Goal: Task Accomplishment & Management: Complete application form

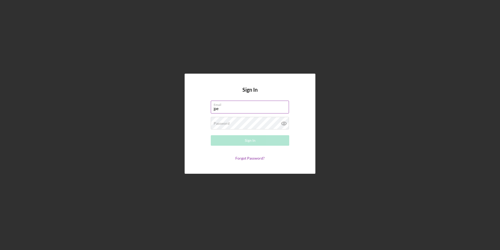
type input "[EMAIL_ADDRESS][DOMAIN_NAME]"
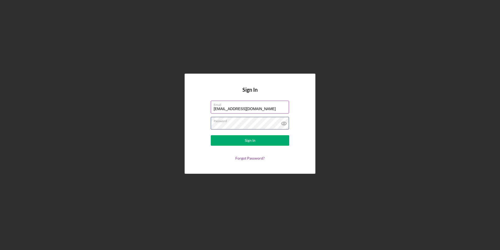
click at [211, 135] on button "Sign In" at bounding box center [250, 140] width 79 height 10
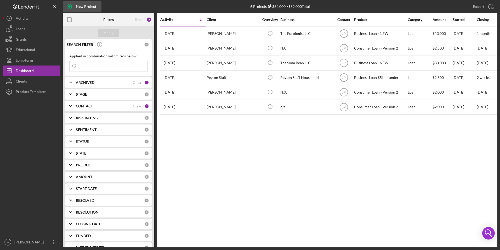
click at [87, 7] on div "New Project" at bounding box center [86, 6] width 20 height 10
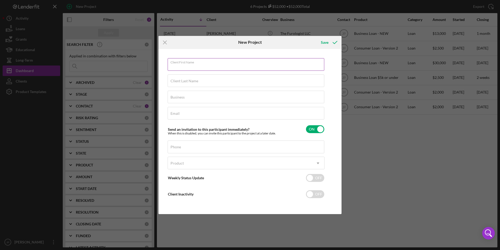
click at [210, 64] on input "Client First Name" at bounding box center [246, 64] width 157 height 13
type input "[PERSON_NAME]"
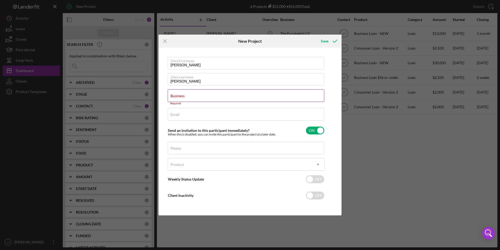
click at [185, 94] on label "Business" at bounding box center [178, 96] width 14 height 4
click at [269, 93] on input "Business" at bounding box center [246, 95] width 157 height 13
paste input "Ace Express Trucking LLC"
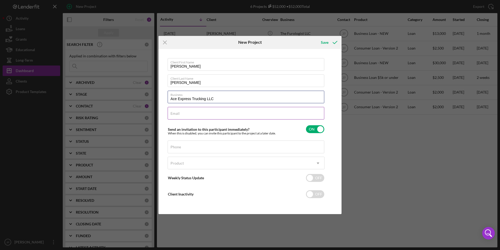
type input "Ace Express Trucking LLC"
drag, startPoint x: 218, startPoint y: 113, endPoint x: 211, endPoint y: 113, distance: 6.8
click at [218, 113] on input "Email" at bounding box center [246, 113] width 157 height 13
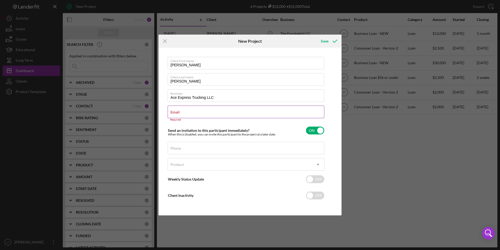
click at [204, 116] on input "Email" at bounding box center [246, 111] width 157 height 13
paste input "[EMAIL_ADDRESS][DOMAIN_NAME]"
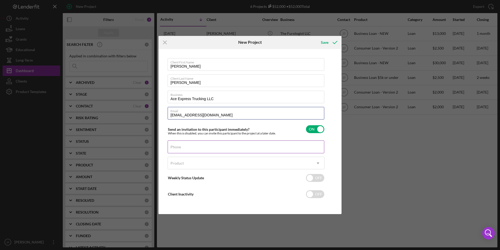
type input "[EMAIL_ADDRESS][DOMAIN_NAME]"
click at [182, 148] on input "Phone" at bounding box center [246, 146] width 157 height 13
click at [181, 146] on label "Phone" at bounding box center [176, 147] width 10 height 4
click at [264, 146] on input "Phone" at bounding box center [246, 146] width 157 height 13
paste input "[PHONE_NUMBER]"
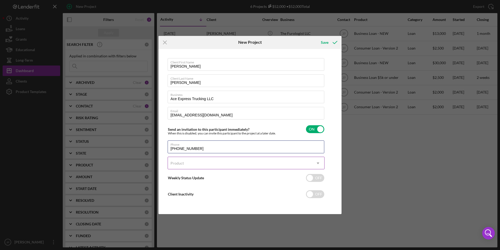
type input "[PHONE_NUMBER]"
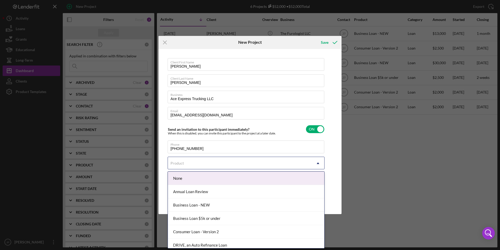
click at [226, 161] on div "Product" at bounding box center [240, 163] width 144 height 12
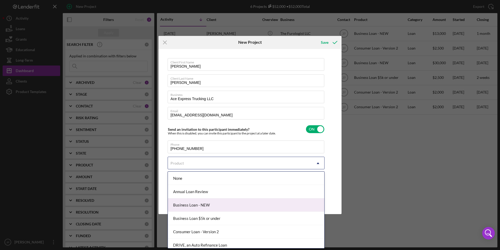
click at [231, 205] on div "Business Loan - NEW" at bounding box center [246, 204] width 156 height 13
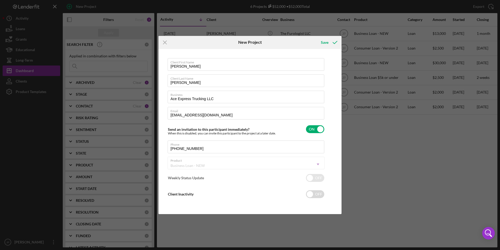
checkbox input "true"
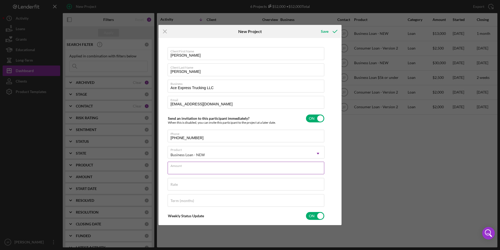
click at [219, 167] on div "Amount" at bounding box center [246, 167] width 157 height 13
click at [215, 165] on label "Amount" at bounding box center [248, 165] width 154 height 6
click at [215, 165] on input "Amount" at bounding box center [246, 167] width 157 height 13
type input "$7,000"
click at [327, 32] on div "Save" at bounding box center [325, 31] width 8 height 10
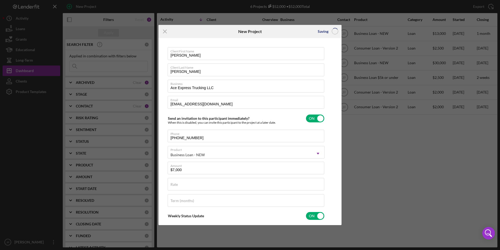
checkbox input "false"
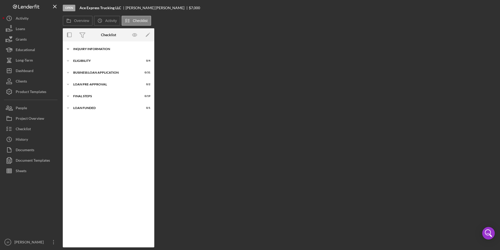
click at [71, 49] on icon "Icon/Expander" at bounding box center [68, 49] width 10 height 10
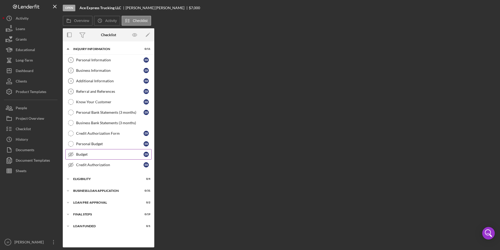
click at [87, 156] on div "Budget" at bounding box center [110, 154] width 68 height 4
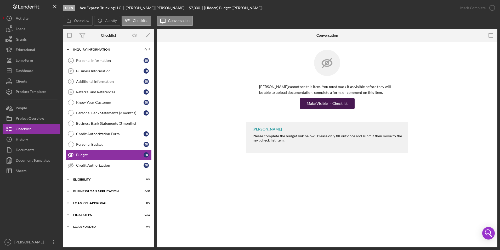
click at [339, 103] on div "Make Visible in Checklist" at bounding box center [327, 103] width 41 height 10
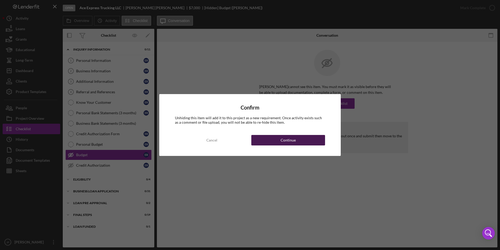
click at [301, 144] on button "Continue" at bounding box center [288, 140] width 74 height 10
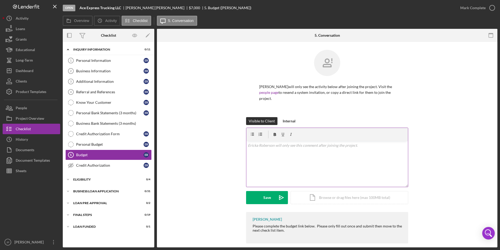
click at [297, 150] on div "v Color teal Color pink Remove color Add row above Add row below Add column bef…" at bounding box center [328, 164] width 162 height 46
click at [275, 199] on icon "Icon/icon-invite-send" at bounding box center [281, 197] width 13 height 13
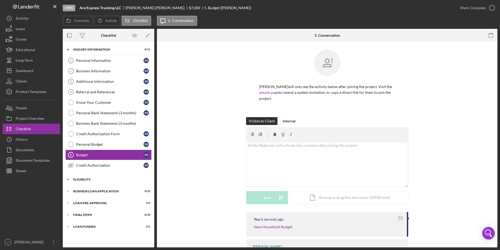
click at [67, 178] on icon "Icon/Expander" at bounding box center [68, 179] width 10 height 10
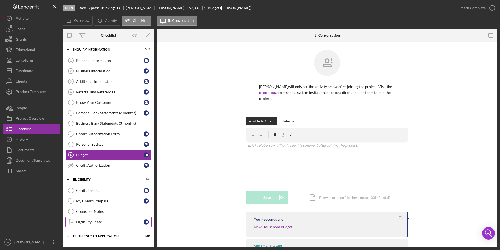
click at [103, 221] on div "Eligibility Phase" at bounding box center [110, 222] width 68 height 4
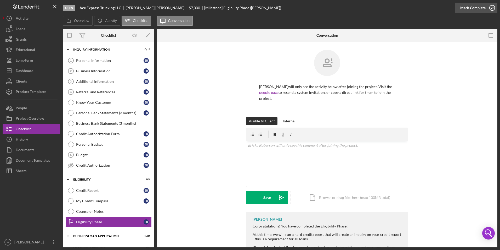
click at [473, 10] on div "Mark Complete" at bounding box center [473, 8] width 25 height 10
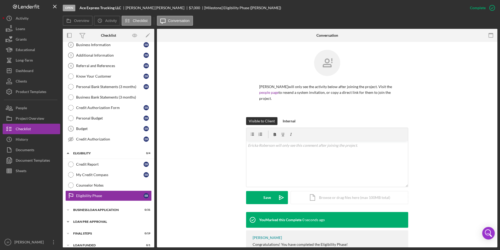
scroll to position [32, 0]
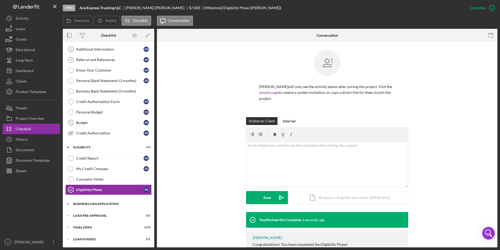
click at [67, 202] on icon "Icon/Expander" at bounding box center [68, 203] width 10 height 10
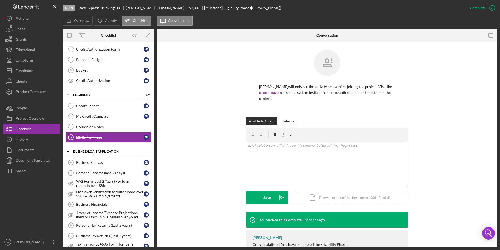
scroll to position [111, 0]
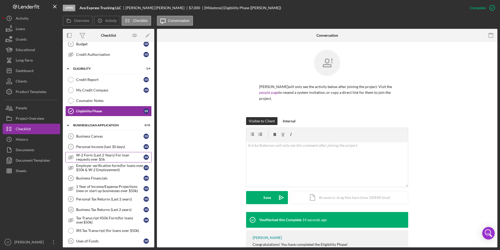
click at [110, 158] on div "W-2 Form (Last 2 Years) For loan requests over $5k" at bounding box center [110, 157] width 68 height 8
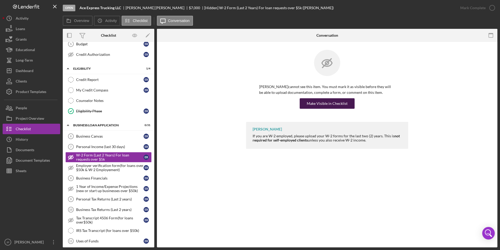
click at [346, 105] on div "Make Visible in Checklist" at bounding box center [327, 103] width 41 height 10
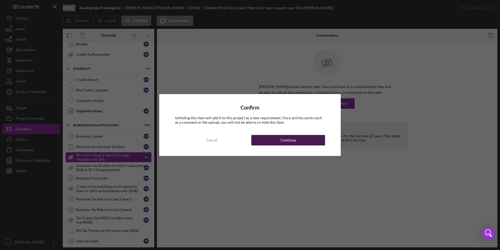
click at [296, 136] on button "Continue" at bounding box center [288, 140] width 74 height 10
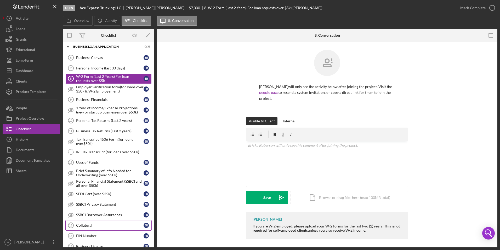
scroll to position [215, 0]
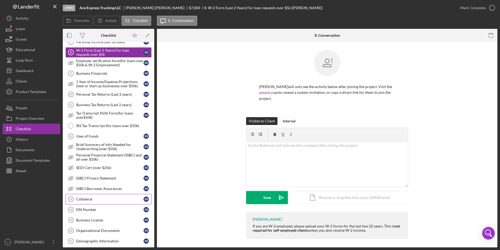
click at [111, 221] on div "Business License" at bounding box center [110, 220] width 68 height 4
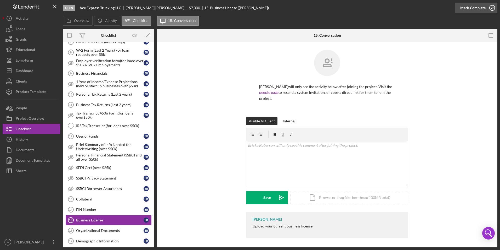
click at [475, 6] on div "Mark Complete" at bounding box center [473, 8] width 25 height 10
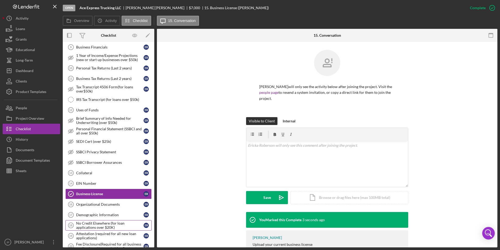
scroll to position [268, 0]
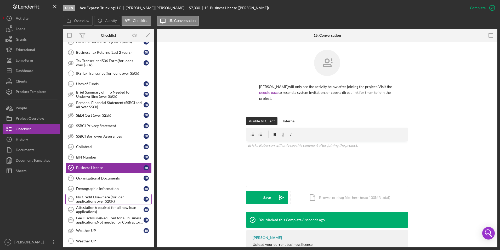
click at [104, 196] on div "No Credit Elsewhere (for loan applications over $20K)" at bounding box center [110, 199] width 68 height 8
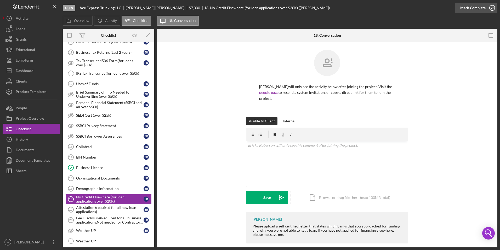
click at [485, 10] on div "Mark Complete" at bounding box center [473, 8] width 25 height 10
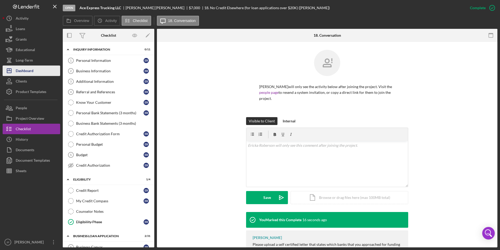
click at [27, 70] on div "Dashboard" at bounding box center [25, 71] width 18 height 12
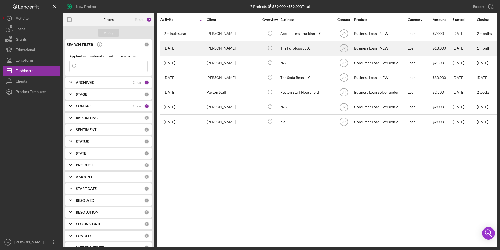
click at [226, 50] on div "[PERSON_NAME]" at bounding box center [233, 48] width 52 height 14
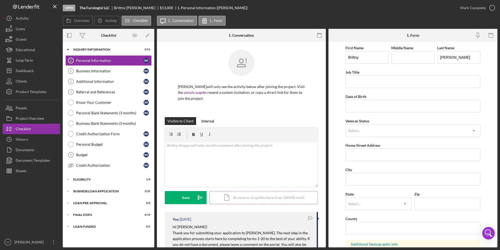
scroll to position [52, 0]
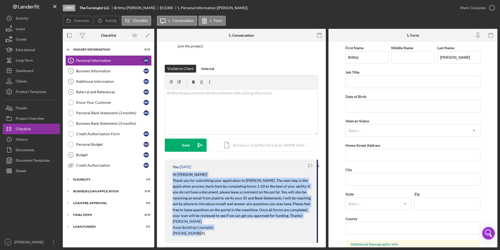
drag, startPoint x: 172, startPoint y: 173, endPoint x: 224, endPoint y: 233, distance: 79.4
click at [224, 233] on div "You [DATE] Hi [PERSON_NAME]! Thank you for submitting your application to [PERS…" at bounding box center [241, 200] width 153 height 83
copy div "Hi [PERSON_NAME]! Thank you for submitting your application to [PERSON_NAME]. T…"
click at [33, 72] on div "Dashboard" at bounding box center [25, 71] width 18 height 12
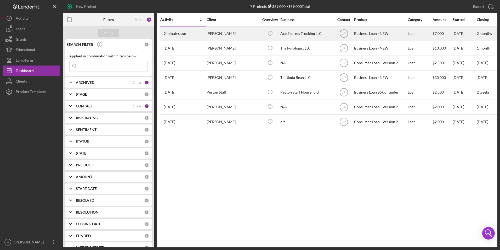
click at [233, 37] on div "[PERSON_NAME]" at bounding box center [233, 34] width 52 height 14
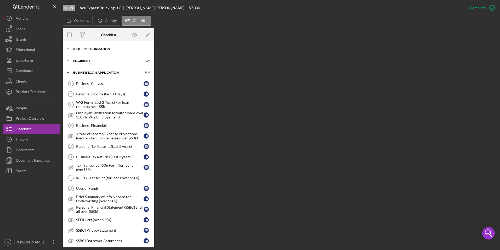
click at [96, 48] on div "INQUIRY INFORMATION" at bounding box center [110, 48] width 75 height 3
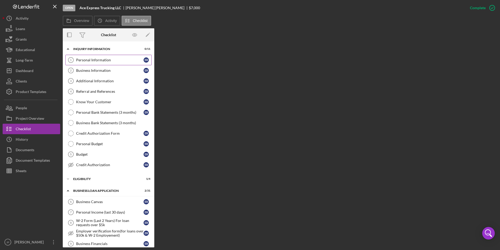
click at [88, 63] on link "Personal Information 1 Personal Information E R" at bounding box center [108, 60] width 86 height 10
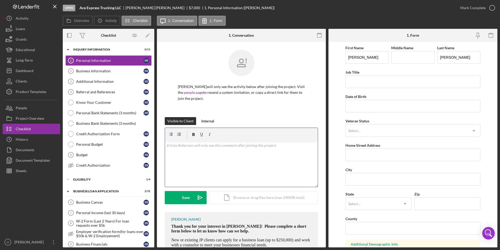
click at [247, 162] on div "v Color teal Color pink Remove color Add row above Add row below Add column bef…" at bounding box center [241, 164] width 153 height 46
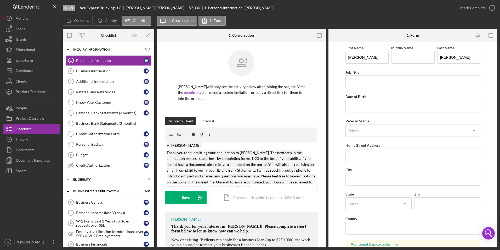
click at [182, 146] on mark "Hi [PERSON_NAME]!" at bounding box center [184, 145] width 35 height 4
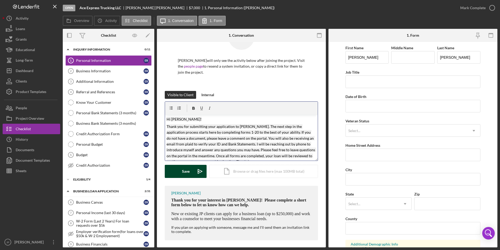
click at [188, 170] on div "Save" at bounding box center [186, 171] width 8 height 13
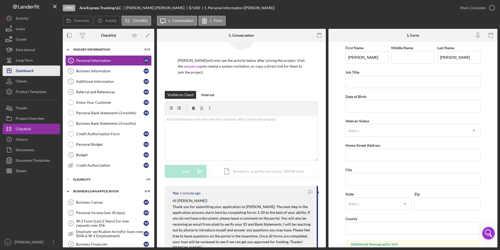
click at [22, 72] on div "Dashboard" at bounding box center [25, 71] width 18 height 12
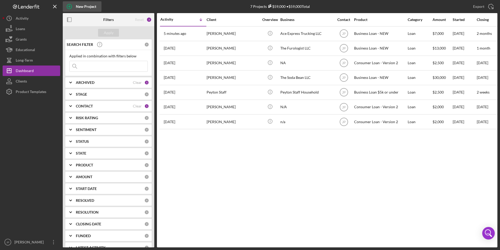
click at [91, 9] on div "New Project" at bounding box center [86, 6] width 20 height 10
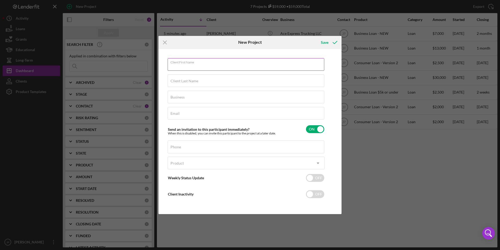
click at [198, 61] on div "Client First Name Required" at bounding box center [246, 64] width 157 height 13
type input "Channay"
type input "Brown"
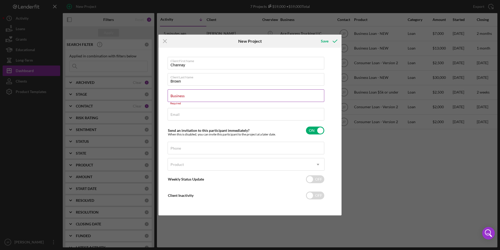
click at [284, 91] on div "Business Required" at bounding box center [246, 97] width 157 height 16
paste input "THE SOCIAL GARDEN"
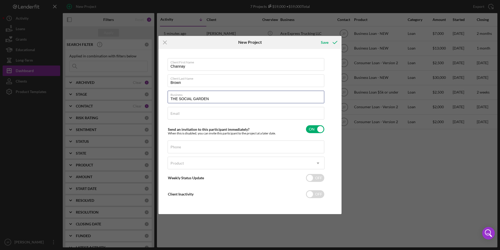
type input "THE SOCIAL GARDEN"
click at [199, 112] on div "Email Required" at bounding box center [246, 113] width 157 height 13
paste input "[EMAIL_ADDRESS][DOMAIN_NAME]"
type input "[EMAIL_ADDRESS][DOMAIN_NAME]"
click at [181, 150] on input "Phone" at bounding box center [246, 146] width 157 height 13
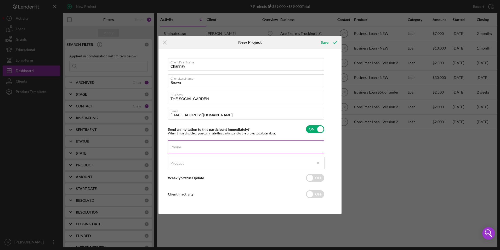
click at [192, 143] on div "Phone" at bounding box center [246, 146] width 157 height 13
paste input "[PHONE_NUMBER]"
type input "[PHONE_NUMBER]"
click at [203, 161] on div "Product" at bounding box center [240, 163] width 144 height 12
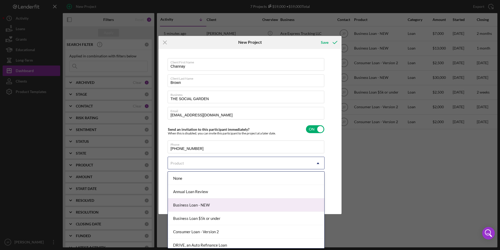
click at [198, 204] on div "Business Loan - NEW" at bounding box center [246, 204] width 156 height 13
checkbox input "true"
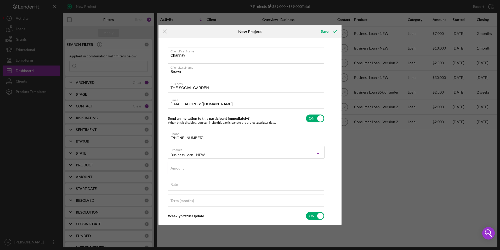
click at [194, 168] on div "Amount" at bounding box center [246, 167] width 157 height 13
type input "$10,000"
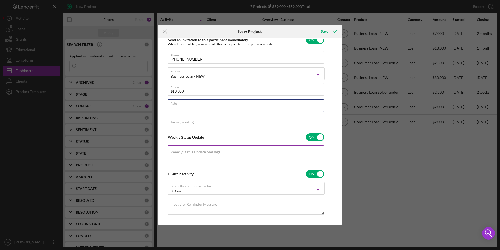
scroll to position [83, 0]
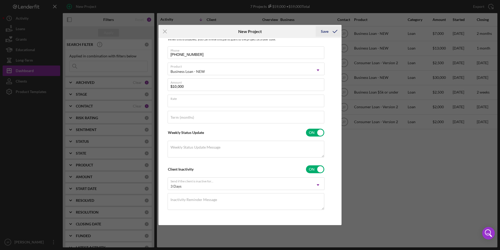
click at [333, 32] on icon "submit" at bounding box center [335, 31] width 13 height 13
checkbox input "false"
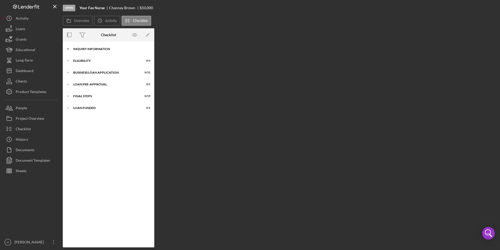
click at [76, 49] on div "INQUIRY INFORMATION" at bounding box center [110, 48] width 75 height 3
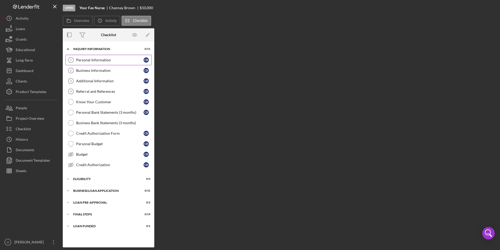
click at [78, 62] on div "Personal Information" at bounding box center [110, 60] width 68 height 4
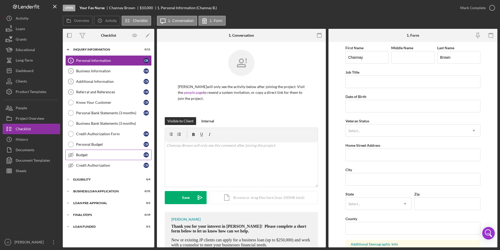
click at [87, 157] on div "Budget" at bounding box center [110, 155] width 68 height 4
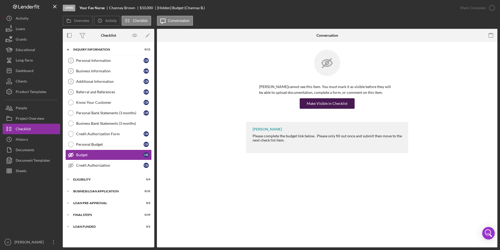
click at [336, 103] on div "Make Visible in Checklist" at bounding box center [327, 103] width 41 height 10
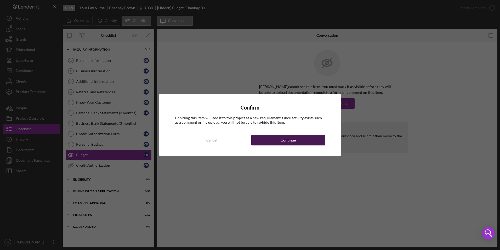
click at [287, 144] on div "Continue" at bounding box center [288, 140] width 15 height 10
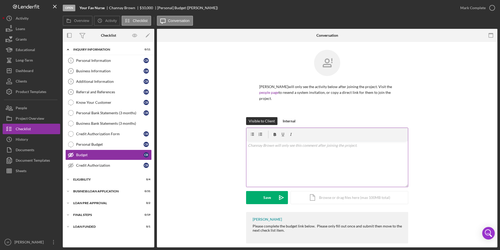
click at [282, 152] on div "v Color teal Color pink Remove color Add row above Add row below Add column bef…" at bounding box center [328, 164] width 162 height 46
click at [266, 198] on div "Save" at bounding box center [268, 197] width 8 height 13
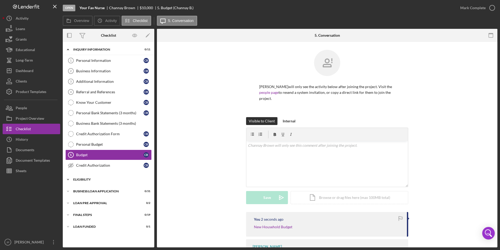
click at [70, 180] on icon "Icon/Expander" at bounding box center [68, 179] width 10 height 10
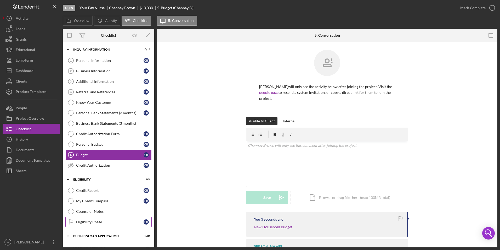
click at [83, 221] on div "Eligibility Phase" at bounding box center [110, 222] width 68 height 4
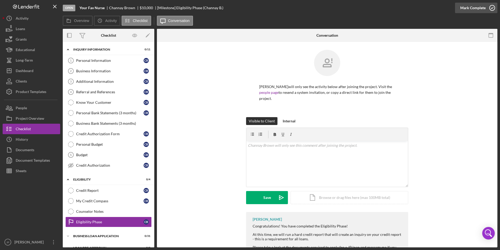
click at [475, 10] on div "Mark Complete" at bounding box center [473, 8] width 25 height 10
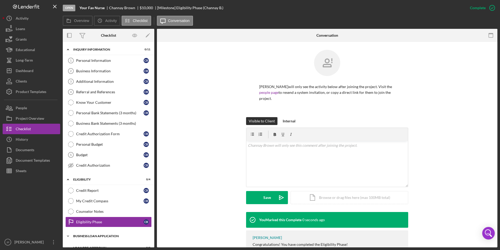
scroll to position [32, 0]
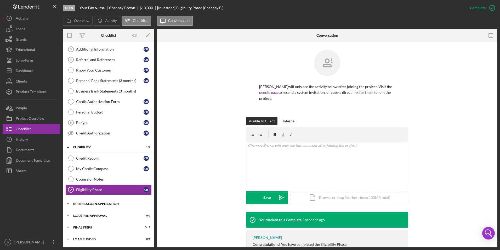
click at [69, 201] on icon "Icon/Expander" at bounding box center [68, 203] width 10 height 10
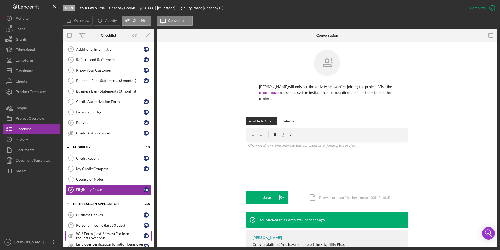
scroll to position [111, 0]
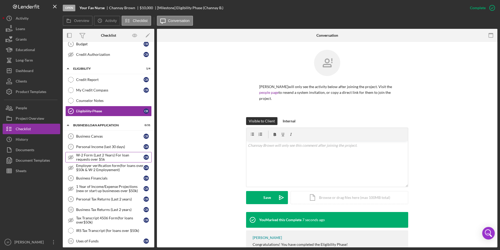
click at [96, 159] on div "W-2 Form (Last 2 Years) For loan requests over $5k" at bounding box center [110, 157] width 68 height 8
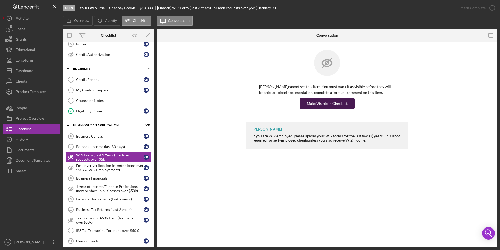
click at [345, 104] on div "Make Visible in Checklist" at bounding box center [327, 103] width 41 height 10
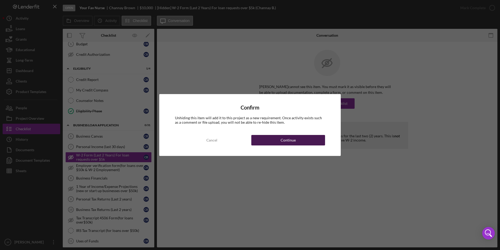
click at [305, 141] on button "Continue" at bounding box center [288, 140] width 74 height 10
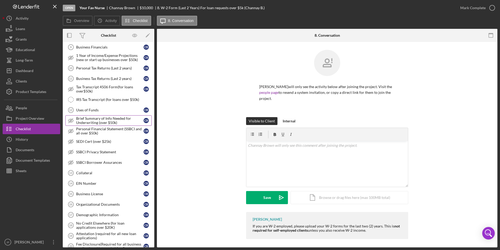
scroll to position [268, 0]
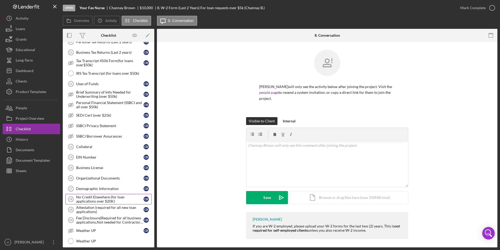
click at [129, 200] on div "No Credit Elsewhere (for loan applications over $20K)" at bounding box center [110, 199] width 68 height 8
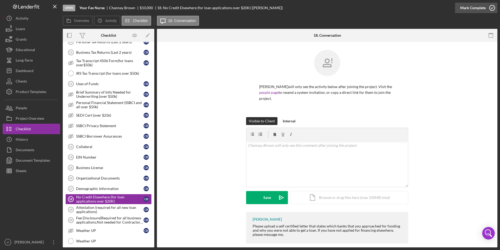
click at [470, 10] on div "Mark Complete" at bounding box center [473, 8] width 25 height 10
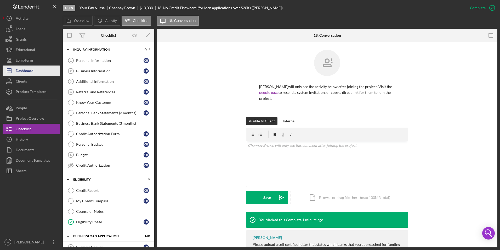
click at [28, 69] on div "Dashboard" at bounding box center [25, 71] width 18 height 12
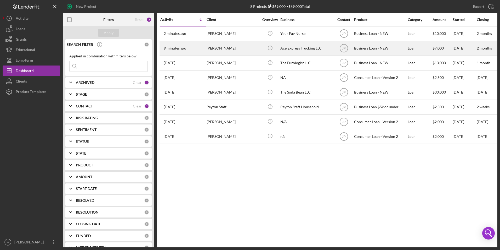
click at [219, 51] on div "[PERSON_NAME]" at bounding box center [233, 48] width 52 height 14
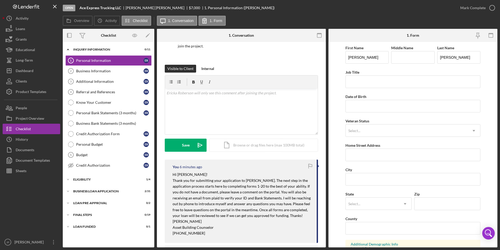
scroll to position [79, 0]
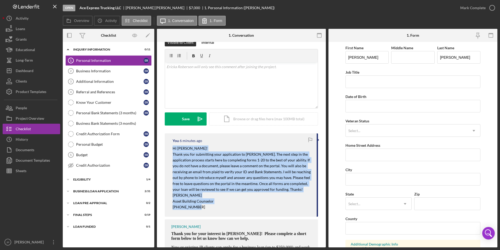
drag, startPoint x: 171, startPoint y: 149, endPoint x: 211, endPoint y: 207, distance: 70.9
click at [211, 207] on div "You 6 minutes ago Hi [PERSON_NAME]! Thank you for submitting your application t…" at bounding box center [241, 174] width 153 height 83
copy div "Hi [PERSON_NAME]! Thank you for submitting your application to [PERSON_NAME]. T…"
click at [19, 71] on div "Dashboard" at bounding box center [25, 71] width 18 height 12
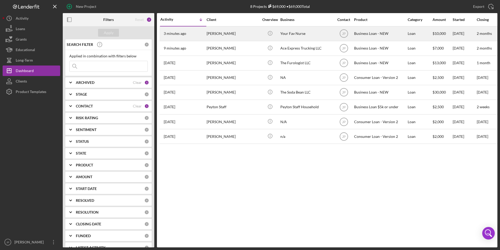
click at [187, 35] on div "3 minutes ago [PERSON_NAME]" at bounding box center [183, 34] width 46 height 14
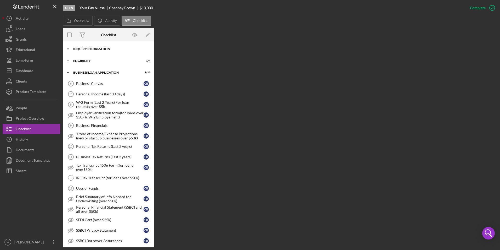
click at [74, 48] on div "INQUIRY INFORMATION" at bounding box center [110, 48] width 75 height 3
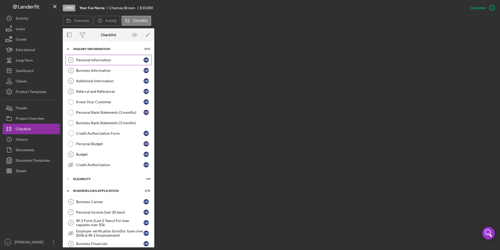
click at [81, 62] on link "Personal Information 1 Personal Information C B" at bounding box center [108, 60] width 86 height 10
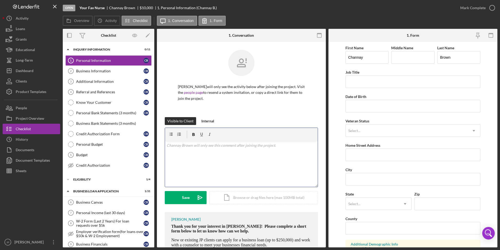
click at [232, 149] on div "v Color teal Color pink Remove color Add row above Add row below Add column bef…" at bounding box center [241, 164] width 153 height 46
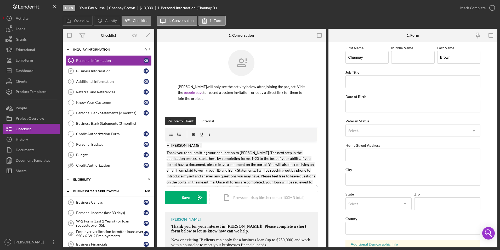
click at [181, 145] on mark "Hi [PERSON_NAME]!" at bounding box center [184, 145] width 35 height 4
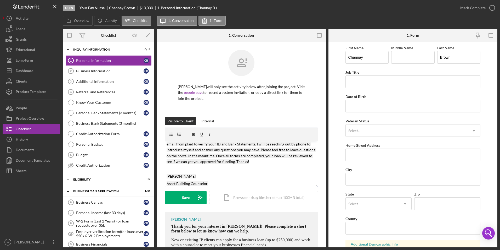
scroll to position [35, 0]
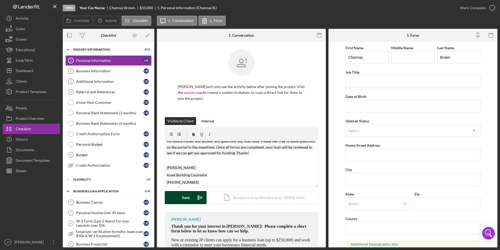
click at [190, 198] on button "Save Icon/icon-invite-send" at bounding box center [186, 197] width 42 height 13
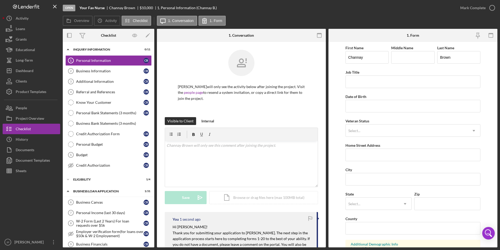
scroll to position [0, 0]
click at [100, 150] on link "Budget 5 Budget C B" at bounding box center [108, 154] width 86 height 10
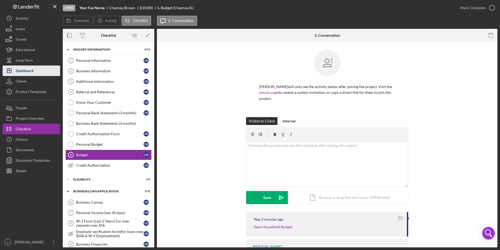
click at [22, 71] on div "Dashboard" at bounding box center [25, 71] width 18 height 12
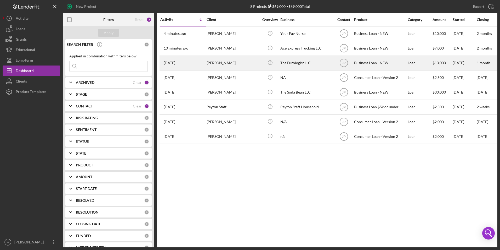
click at [215, 61] on div "[PERSON_NAME]" at bounding box center [233, 63] width 52 height 14
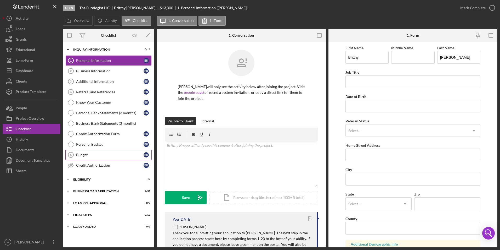
click at [92, 159] on link "Budget 5 Budget B K" at bounding box center [108, 154] width 86 height 10
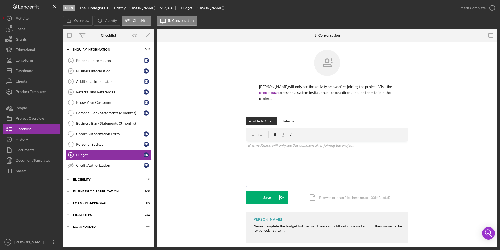
click at [283, 162] on div "v Color teal Color pink Remove color Add row above Add row below Add column bef…" at bounding box center [328, 164] width 162 height 46
click at [265, 194] on div "Save" at bounding box center [268, 197] width 8 height 13
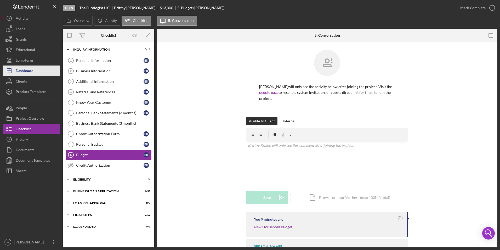
click at [19, 70] on div "Dashboard" at bounding box center [25, 71] width 18 height 12
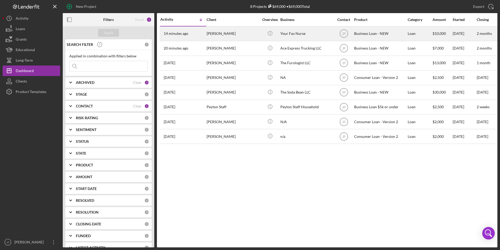
click at [223, 35] on div "[PERSON_NAME]" at bounding box center [233, 34] width 52 height 14
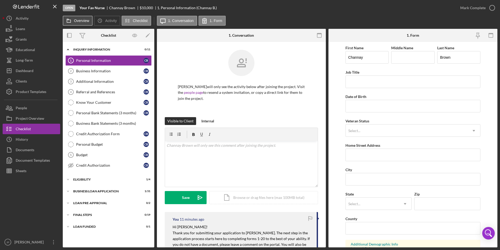
click at [82, 23] on label "Overview" at bounding box center [81, 21] width 15 height 4
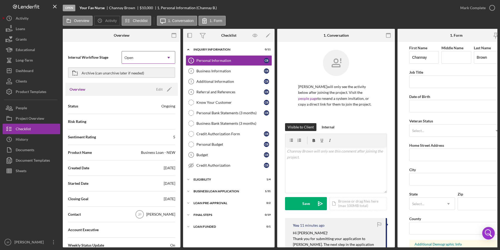
click at [170, 56] on icon "Icon/Dropdown Arrow" at bounding box center [169, 57] width 13 height 13
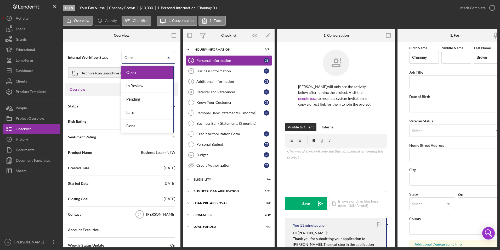
click at [170, 56] on icon "Icon/Dropdown Arrow" at bounding box center [169, 57] width 13 height 13
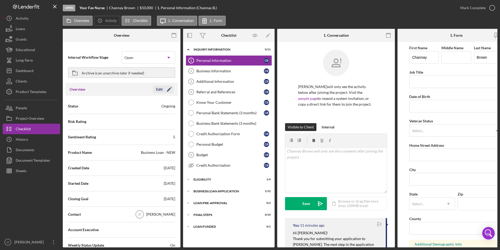
click at [171, 87] on icon "button" at bounding box center [171, 87] width 1 height 1
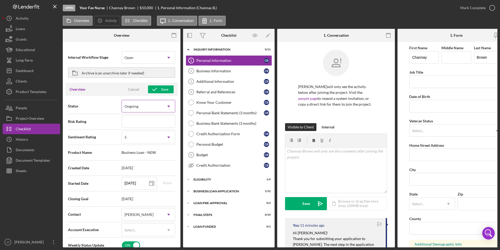
click at [169, 104] on icon "Icon/Dropdown Arrow" at bounding box center [169, 106] width 13 height 13
click at [131, 89] on div "Cancel" at bounding box center [133, 89] width 11 height 8
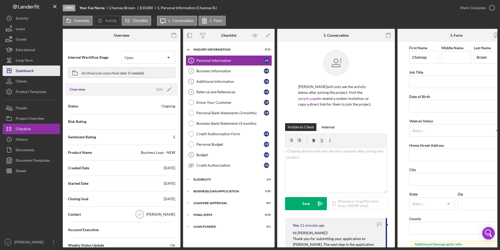
click at [24, 68] on div "Dashboard" at bounding box center [25, 71] width 18 height 12
